Goal: Transaction & Acquisition: Purchase product/service

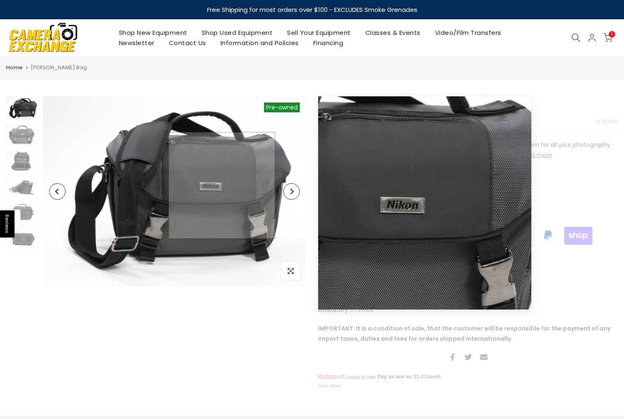
click at [222, 185] on img at bounding box center [174, 191] width 263 height 190
click at [222, 186] on img at bounding box center [174, 191] width 263 height 190
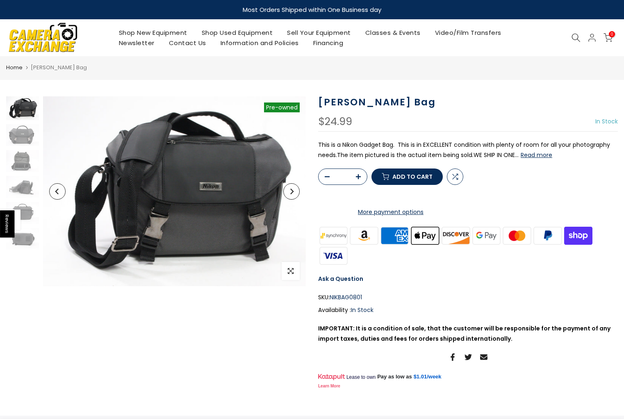
click at [294, 197] on button "Next" at bounding box center [291, 191] width 16 height 16
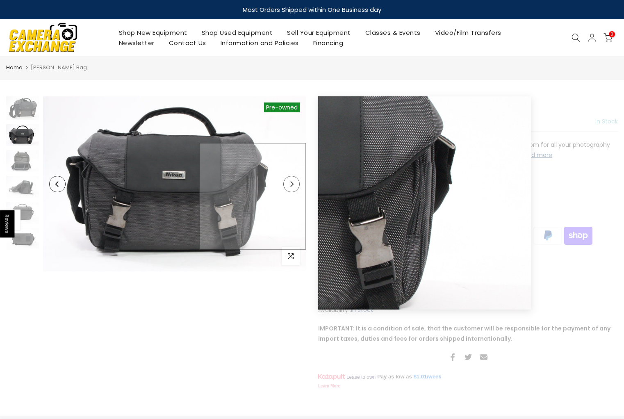
click at [293, 196] on img at bounding box center [174, 183] width 263 height 175
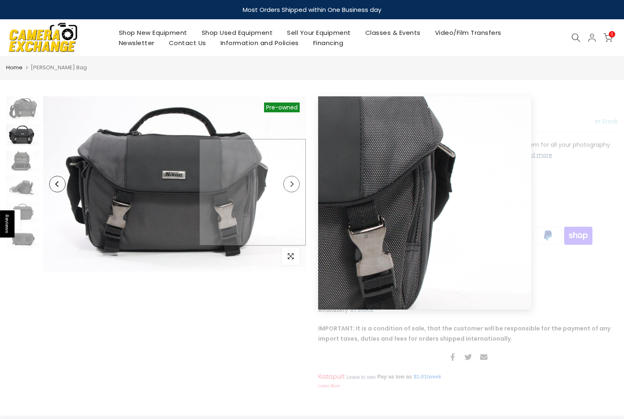
click at [293, 192] on img at bounding box center [174, 183] width 263 height 175
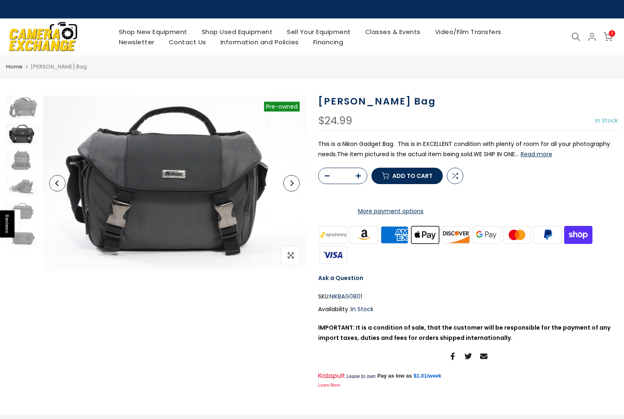
click at [289, 187] on button "Next" at bounding box center [291, 183] width 16 height 16
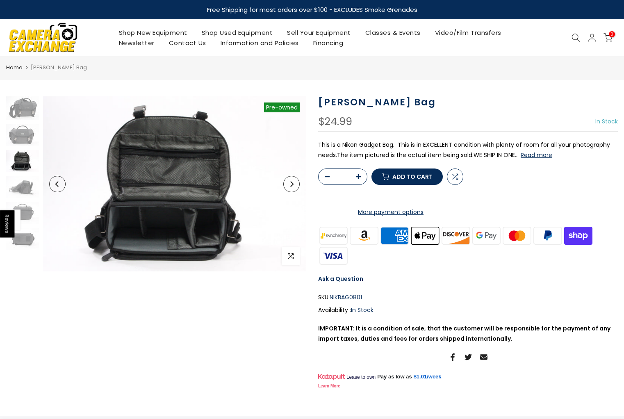
click at [291, 180] on button "Next" at bounding box center [291, 184] width 16 height 16
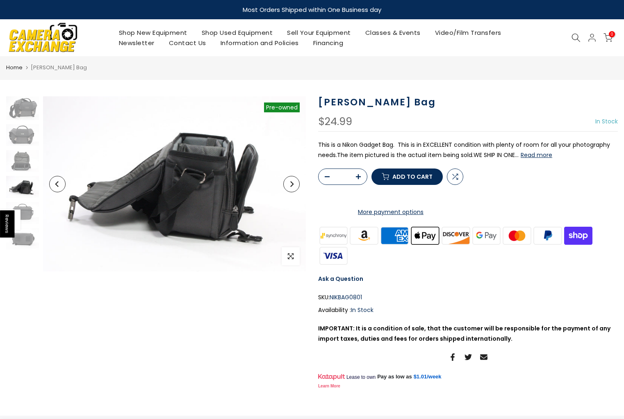
click at [291, 180] on button "Next" at bounding box center [291, 184] width 16 height 16
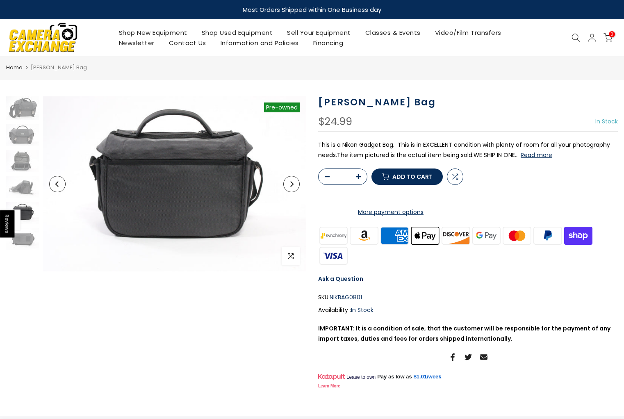
click at [291, 180] on button "Next" at bounding box center [291, 184] width 16 height 16
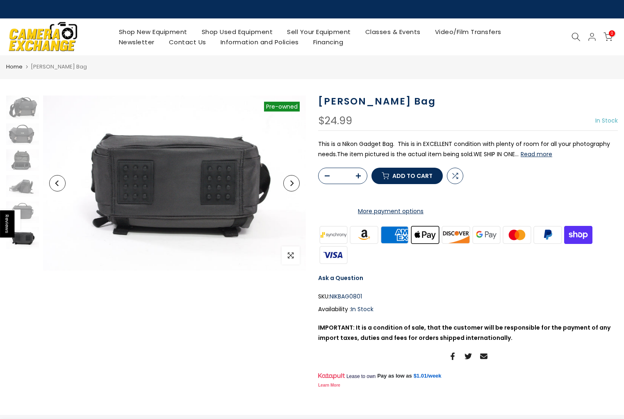
click at [291, 180] on icon "Next" at bounding box center [291, 183] width 3 height 6
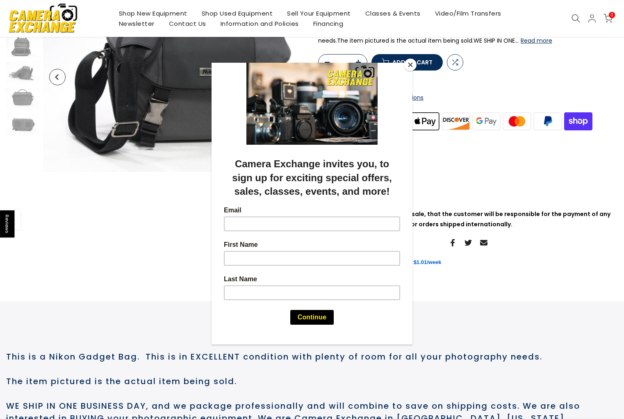
scroll to position [114, 0]
click at [411, 65] on button "Close" at bounding box center [410, 65] width 12 height 12
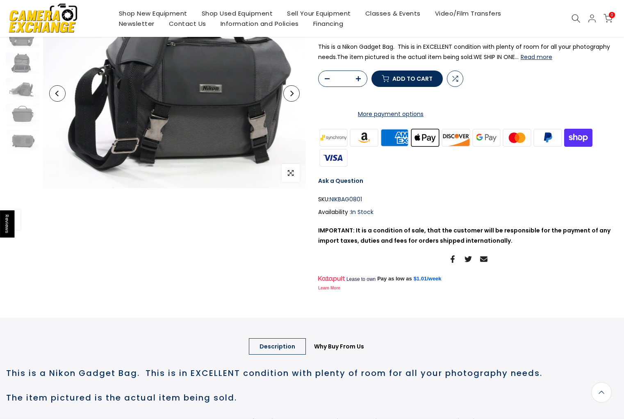
scroll to position [0, 0]
